Goal: Find specific page/section: Find specific page/section

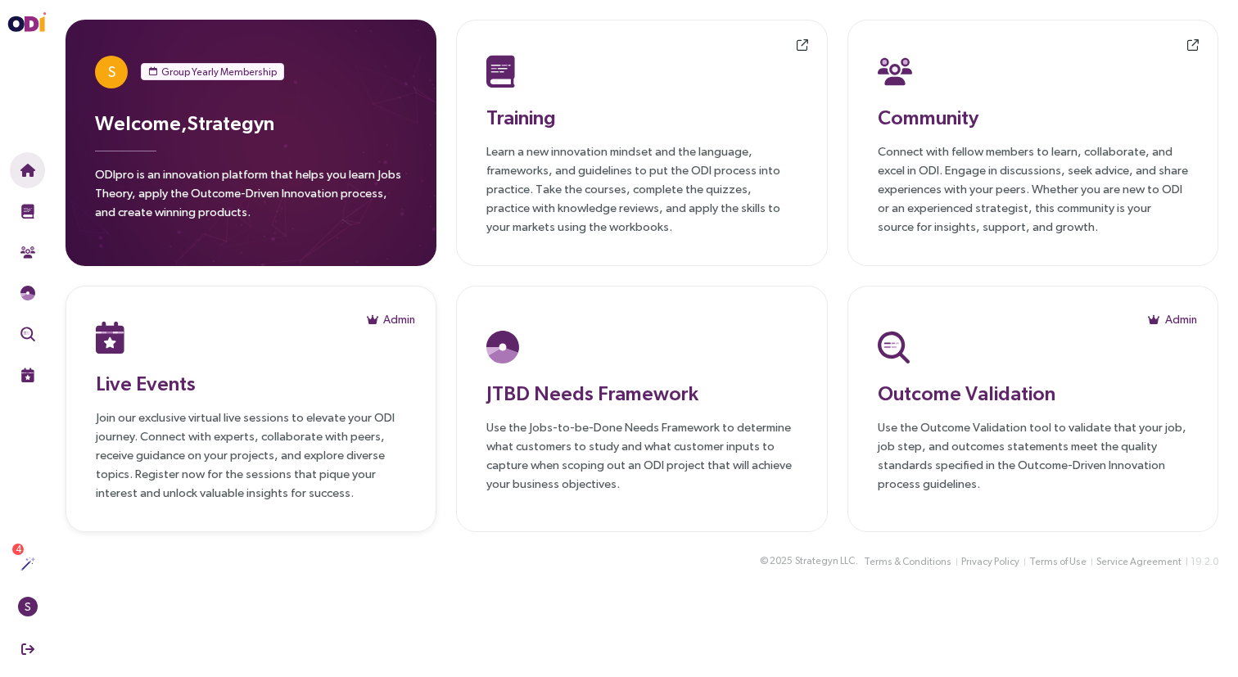
click at [391, 360] on div "Live Events Join our exclusive virtual live sessions to elevate your ODI journe…" at bounding box center [251, 409] width 310 height 186
click at [394, 318] on span "Admin" at bounding box center [399, 319] width 32 height 18
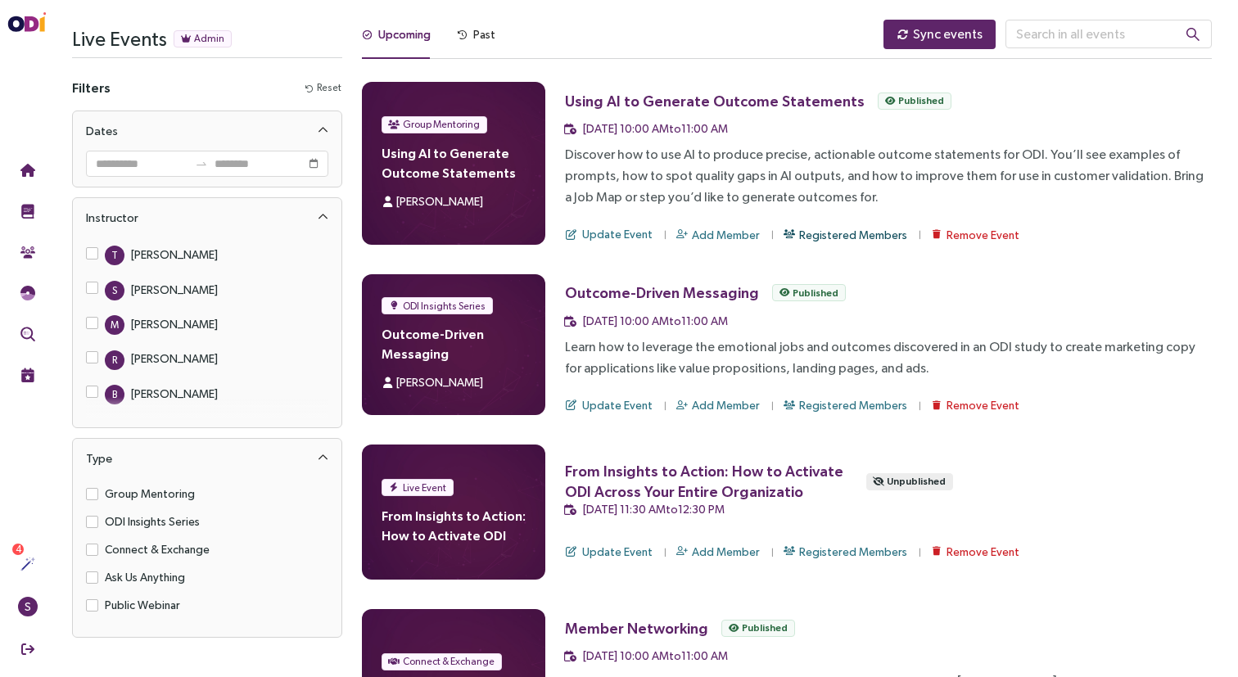
click at [843, 237] on span "Registered Members" at bounding box center [853, 235] width 108 height 18
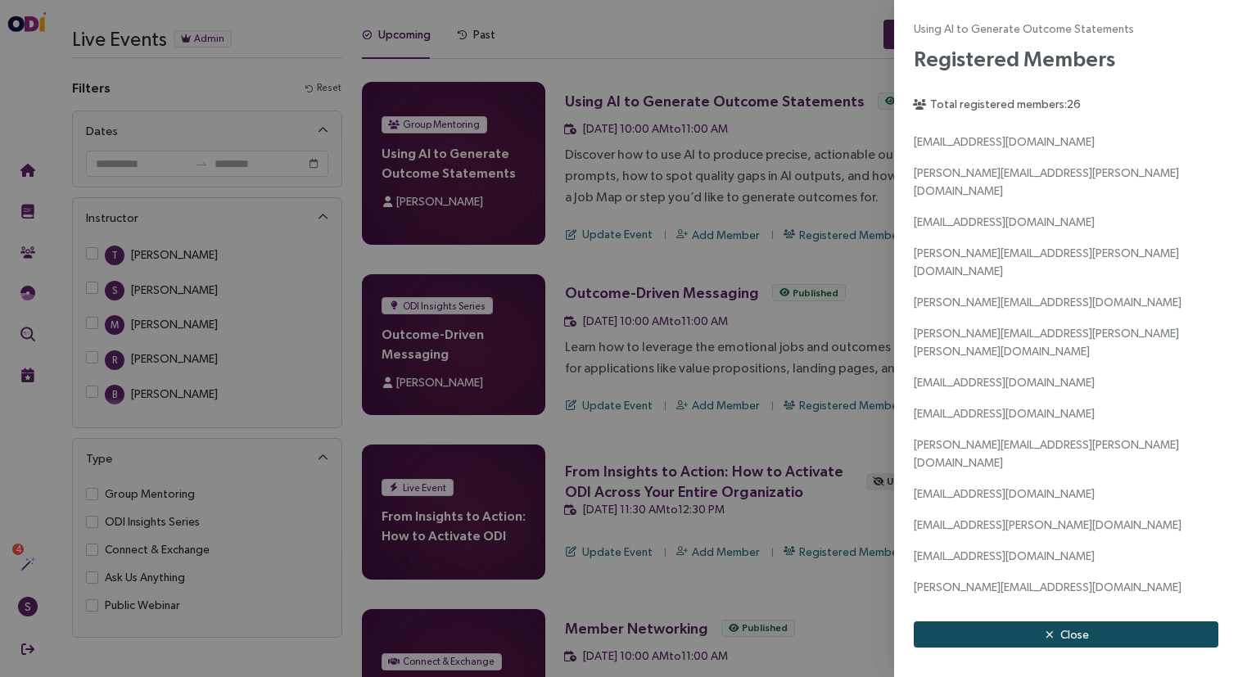
click at [1058, 630] on button "Close" at bounding box center [1066, 635] width 305 height 26
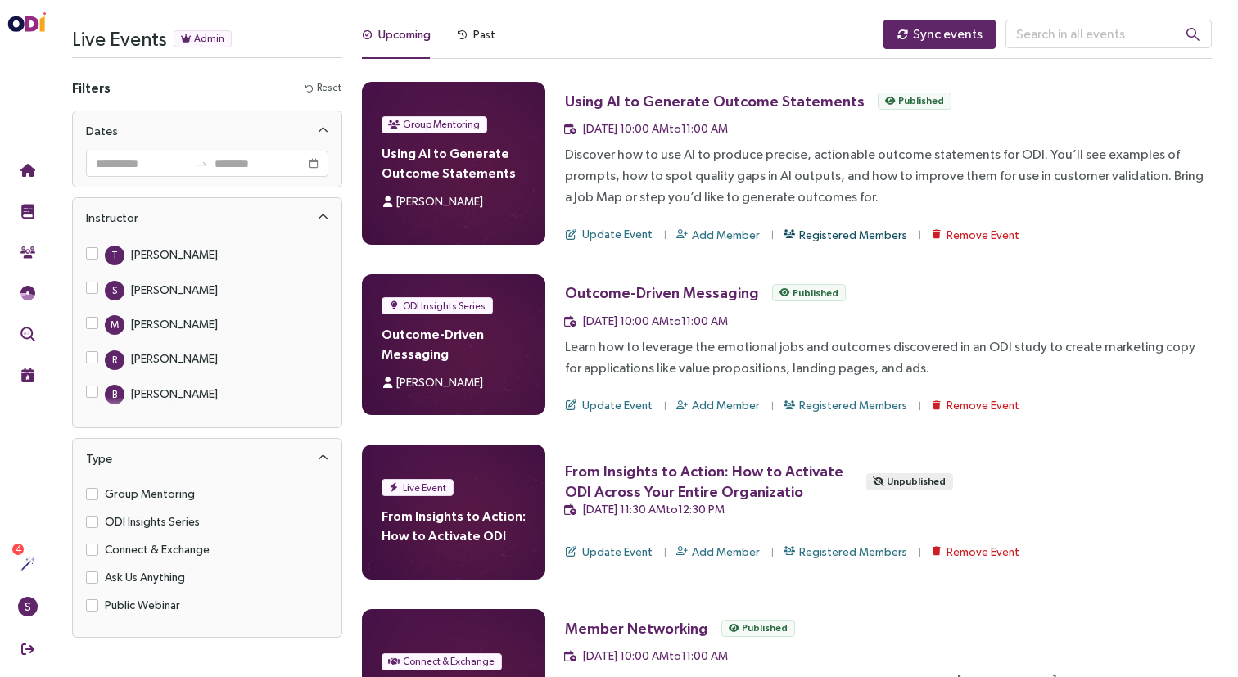
click at [836, 227] on span "Registered Members" at bounding box center [853, 235] width 108 height 18
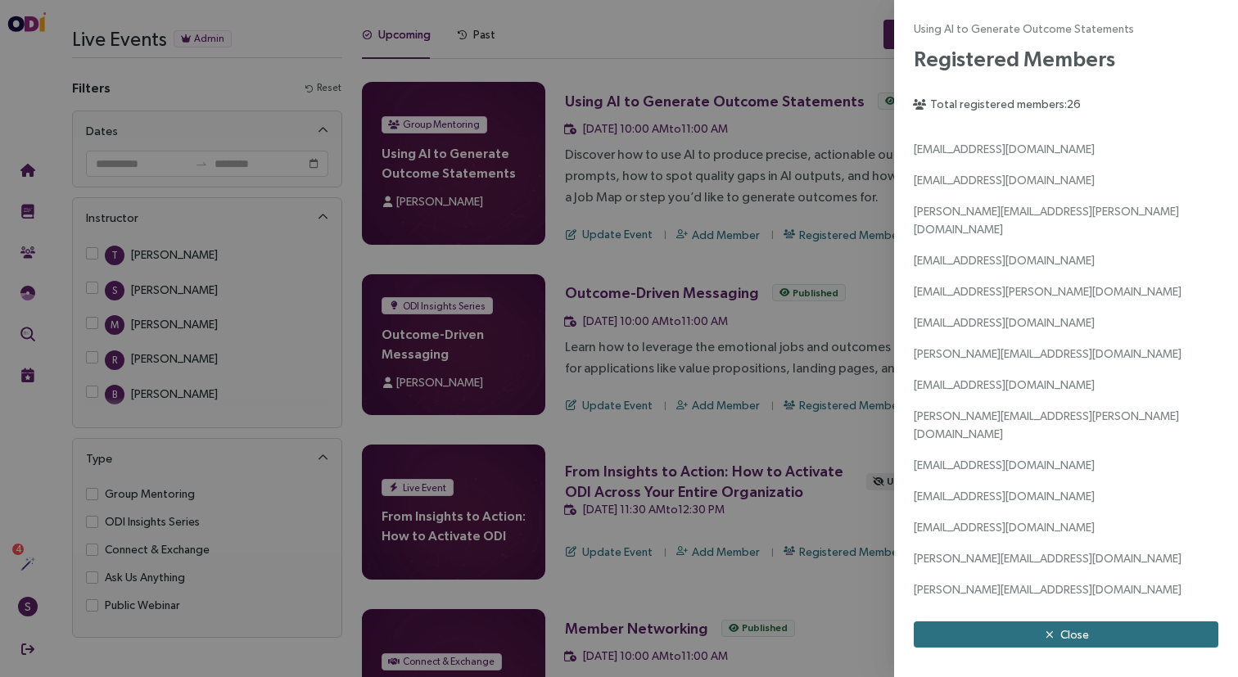
scroll to position [327, 0]
